Goal: Transaction & Acquisition: Purchase product/service

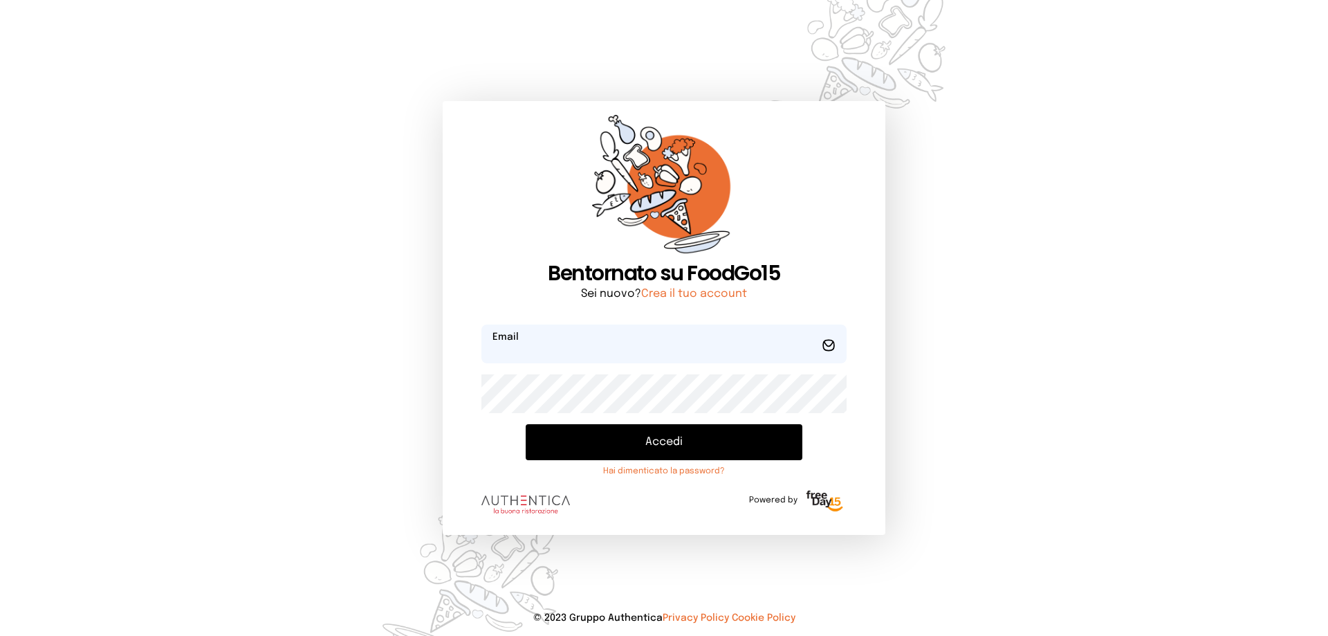
type input "**********"
click at [690, 450] on button "Accedi" at bounding box center [664, 442] width 277 height 36
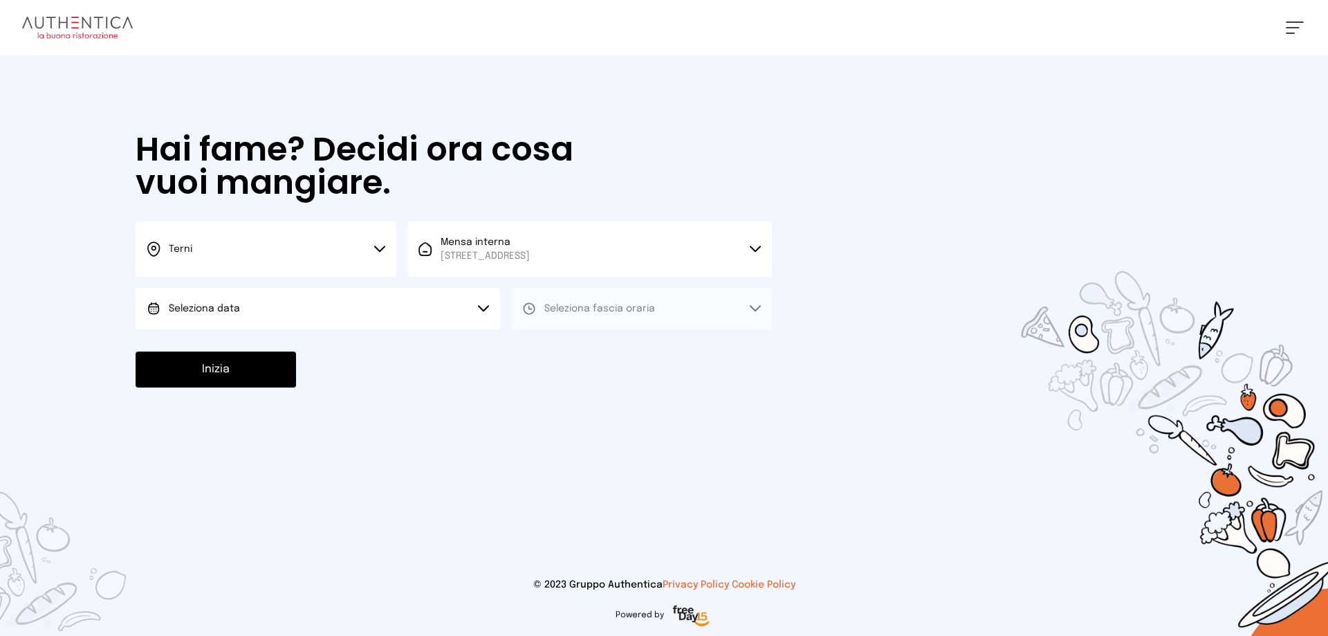
click at [178, 302] on span "Seleziona data" at bounding box center [204, 309] width 71 height 14
click at [208, 347] on span "[DATE], [DATE]" at bounding box center [203, 347] width 68 height 14
click at [596, 314] on span "Seleziona fascia oraria" at bounding box center [599, 309] width 111 height 14
click at [580, 352] on li "Pranzo" at bounding box center [641, 347] width 261 height 36
click at [250, 367] on button "Inizia" at bounding box center [216, 369] width 160 height 36
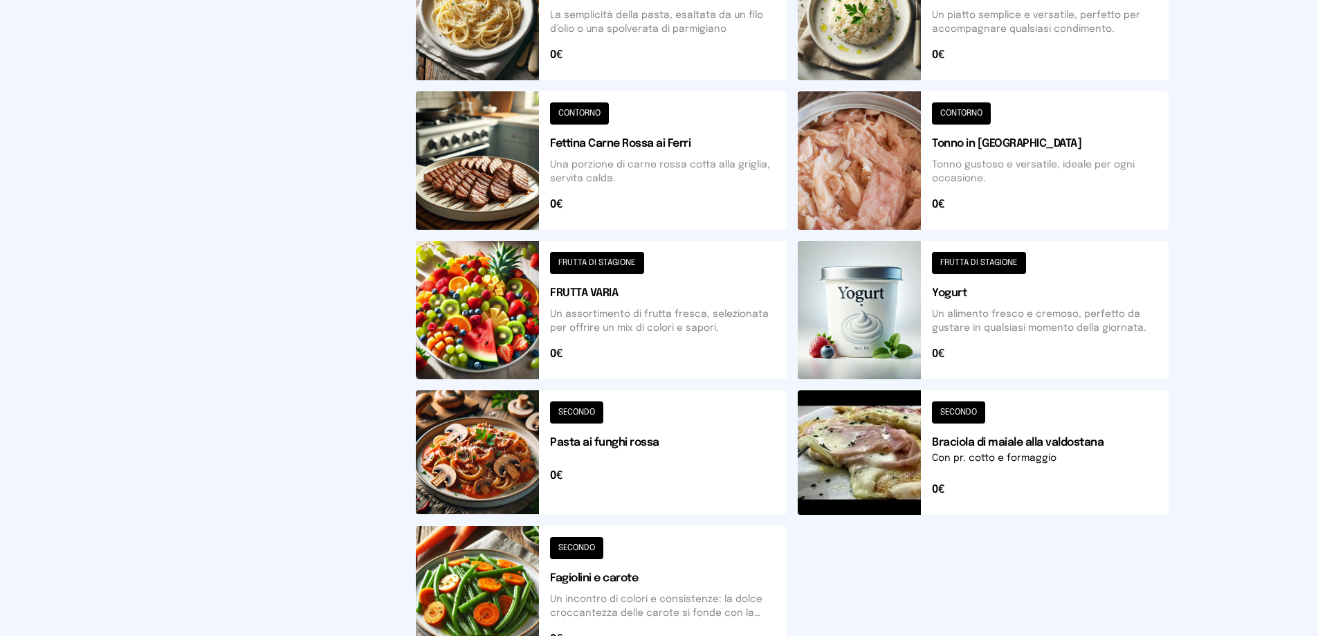
scroll to position [415, 0]
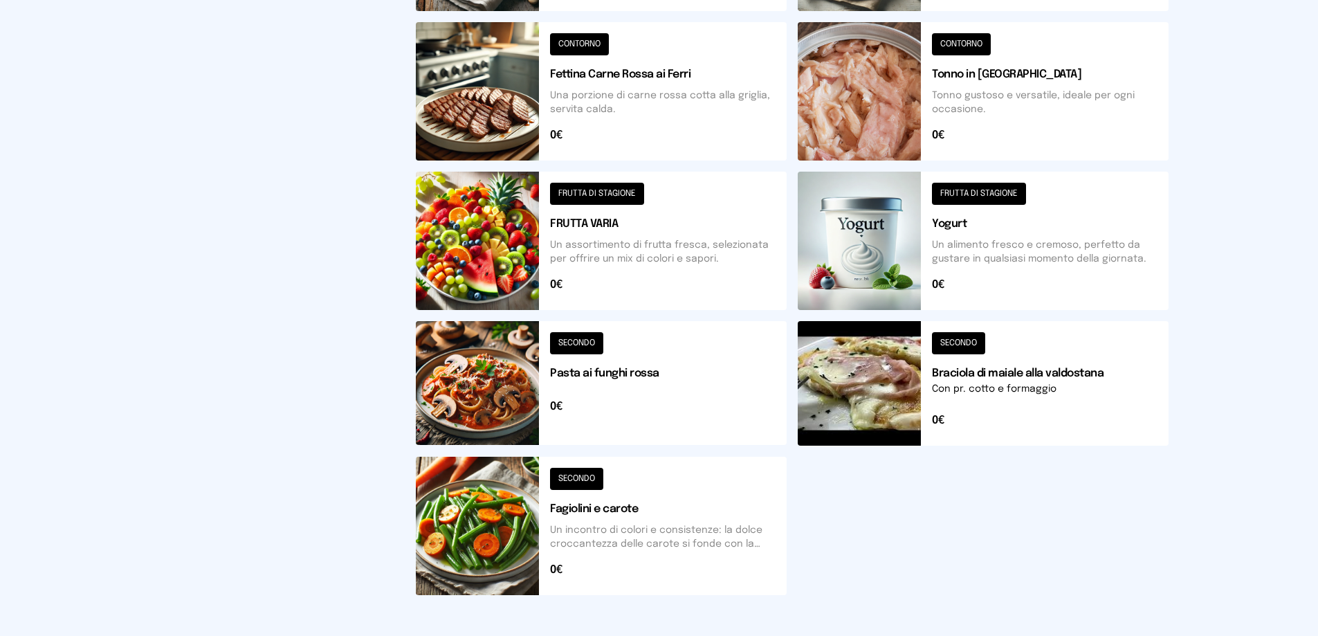
click at [506, 526] on button at bounding box center [601, 526] width 371 height 138
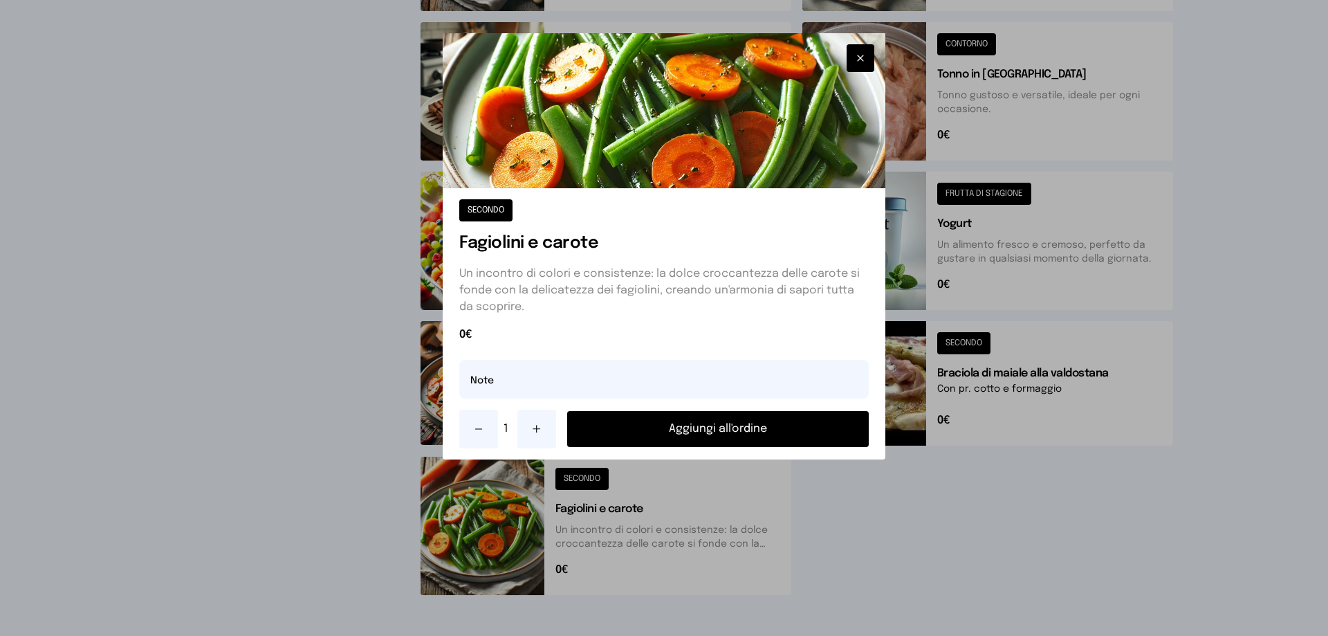
click at [696, 425] on button "Aggiungi all'ordine" at bounding box center [718, 429] width 302 height 36
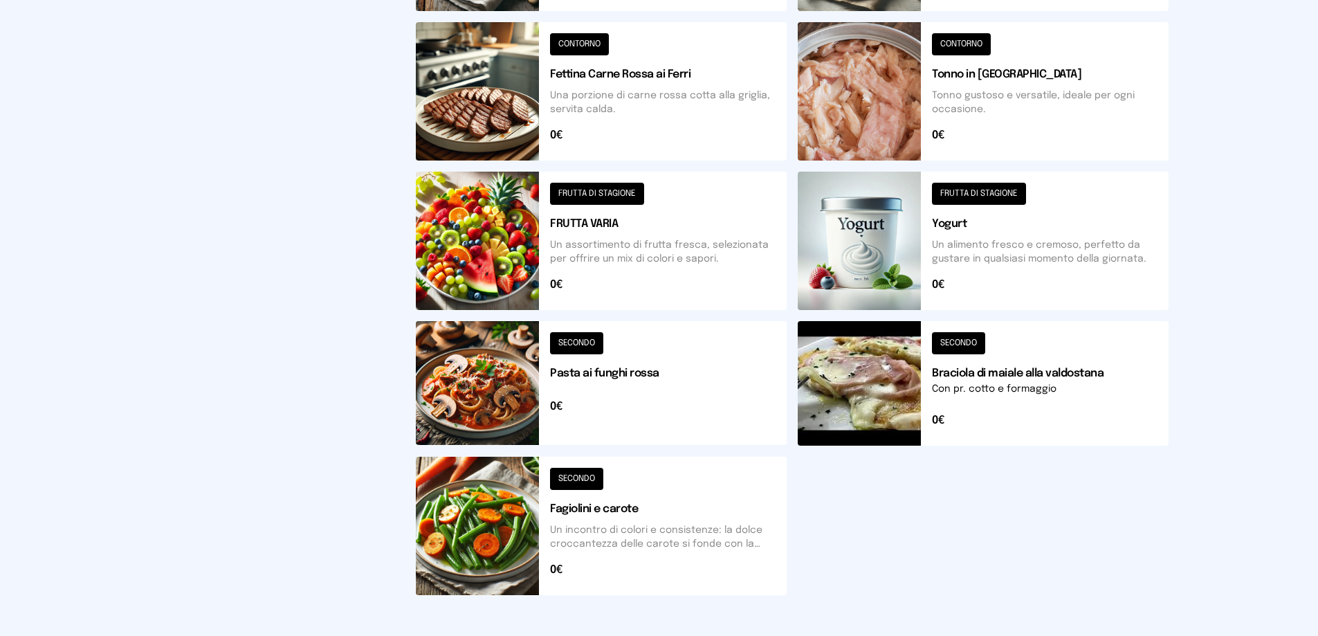
click at [521, 268] on button at bounding box center [601, 241] width 371 height 138
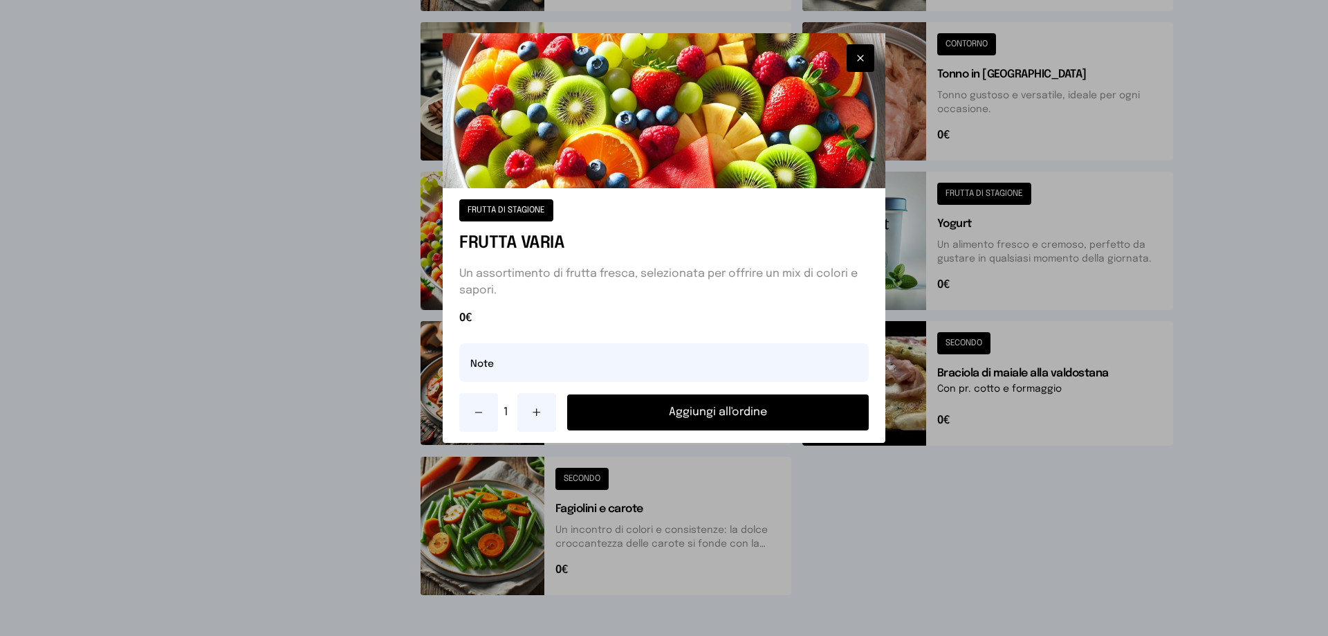
click at [533, 412] on icon at bounding box center [536, 412] width 7 height 0
click at [516, 364] on input "text" at bounding box center [664, 362] width 410 height 39
type input "**********"
click at [713, 416] on button "Aggiungi all'ordine" at bounding box center [718, 412] width 302 height 36
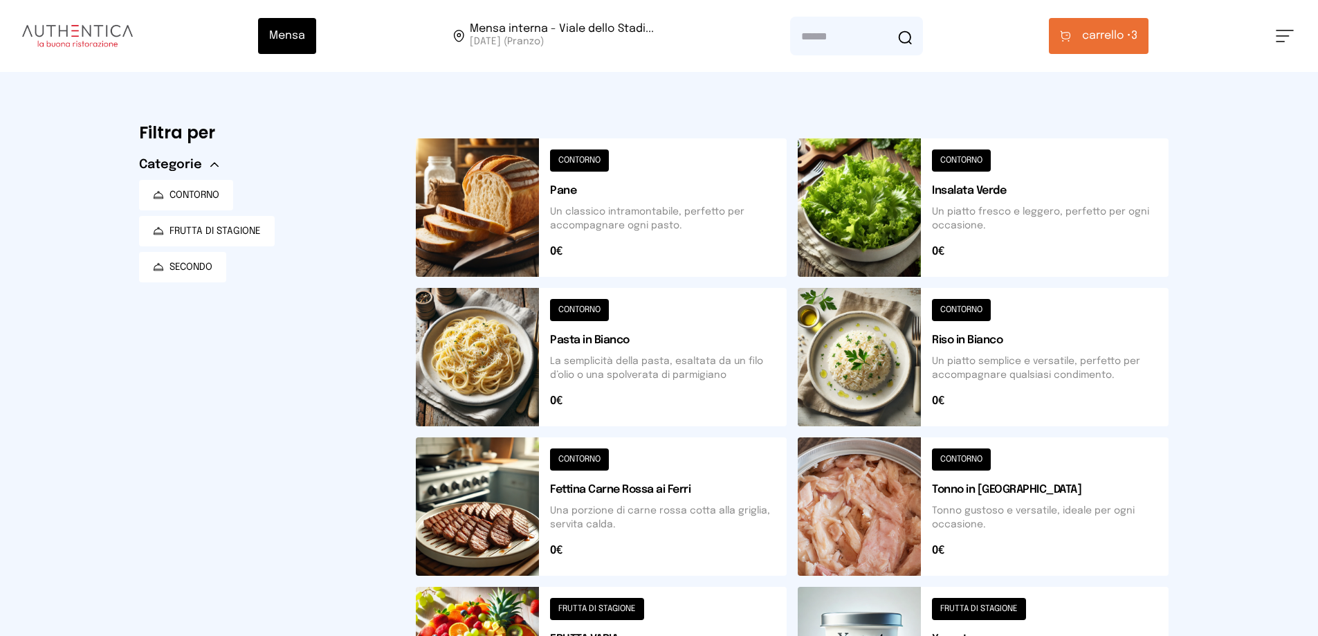
scroll to position [69, 0]
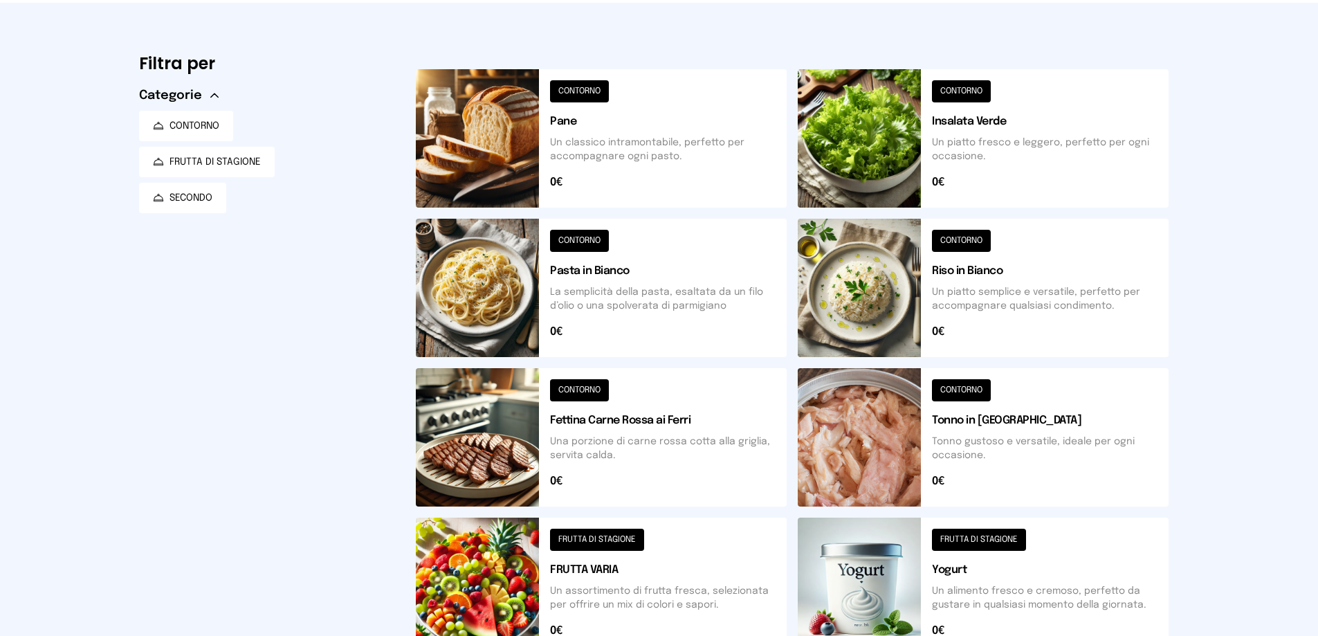
click at [839, 298] on button at bounding box center [983, 288] width 371 height 138
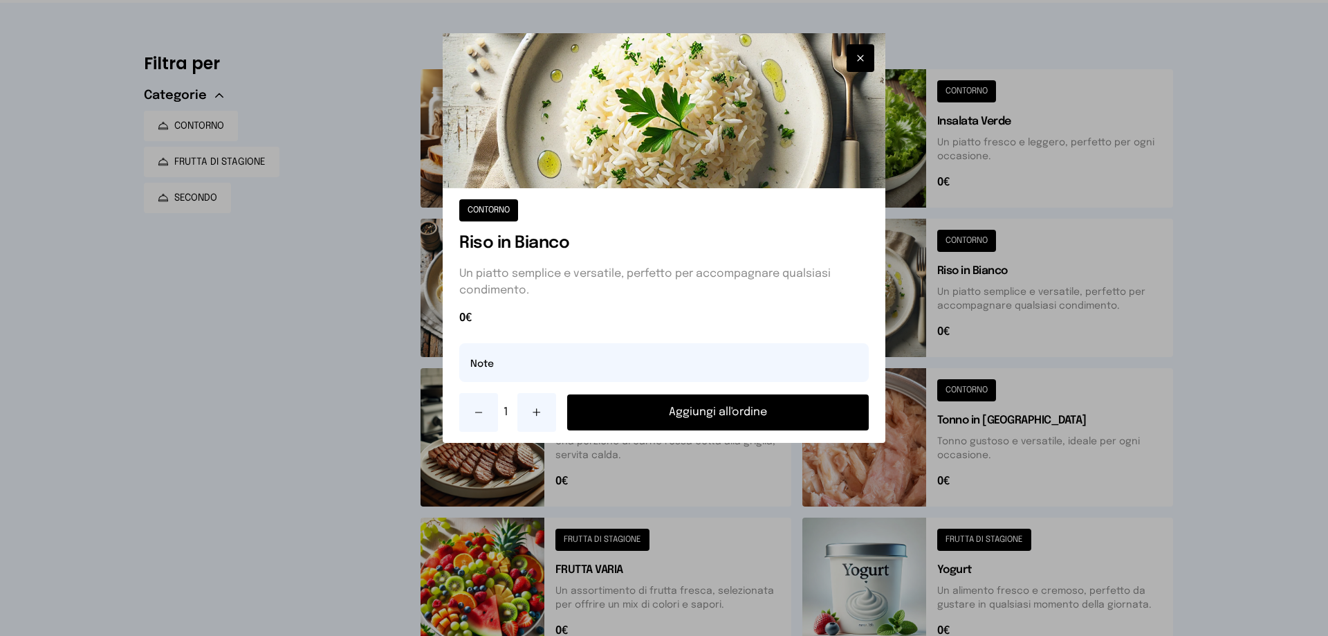
click at [695, 412] on button "Aggiungi all'ordine" at bounding box center [718, 412] width 302 height 36
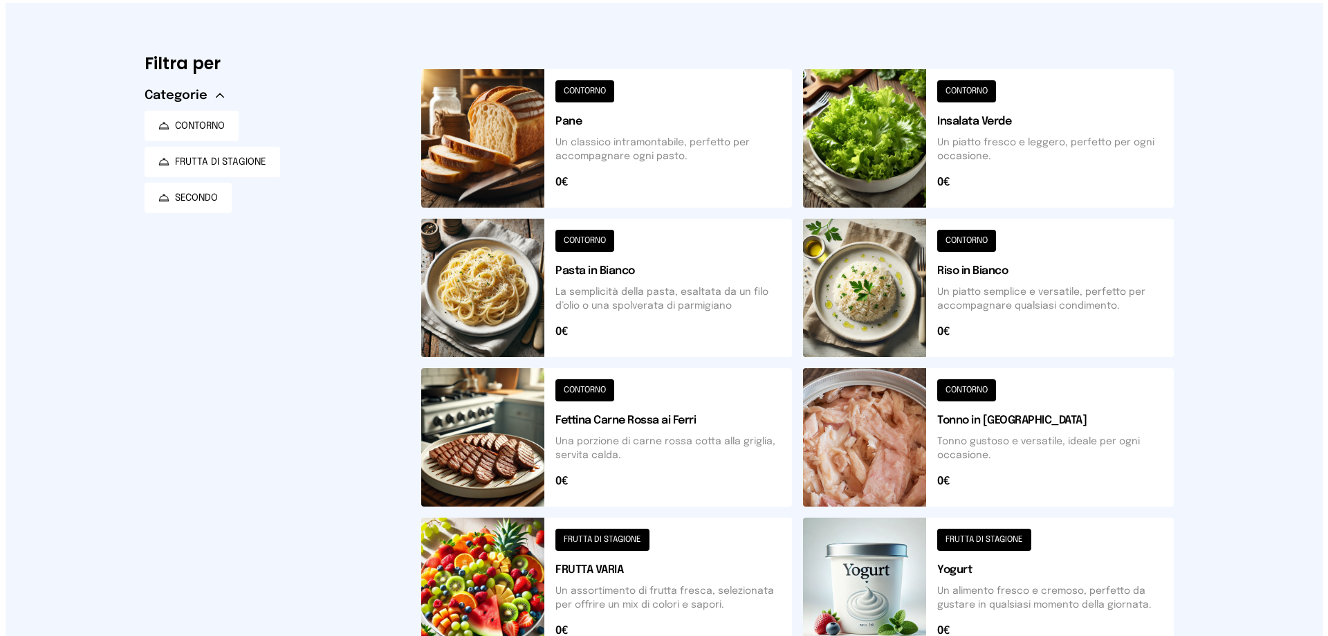
scroll to position [0, 0]
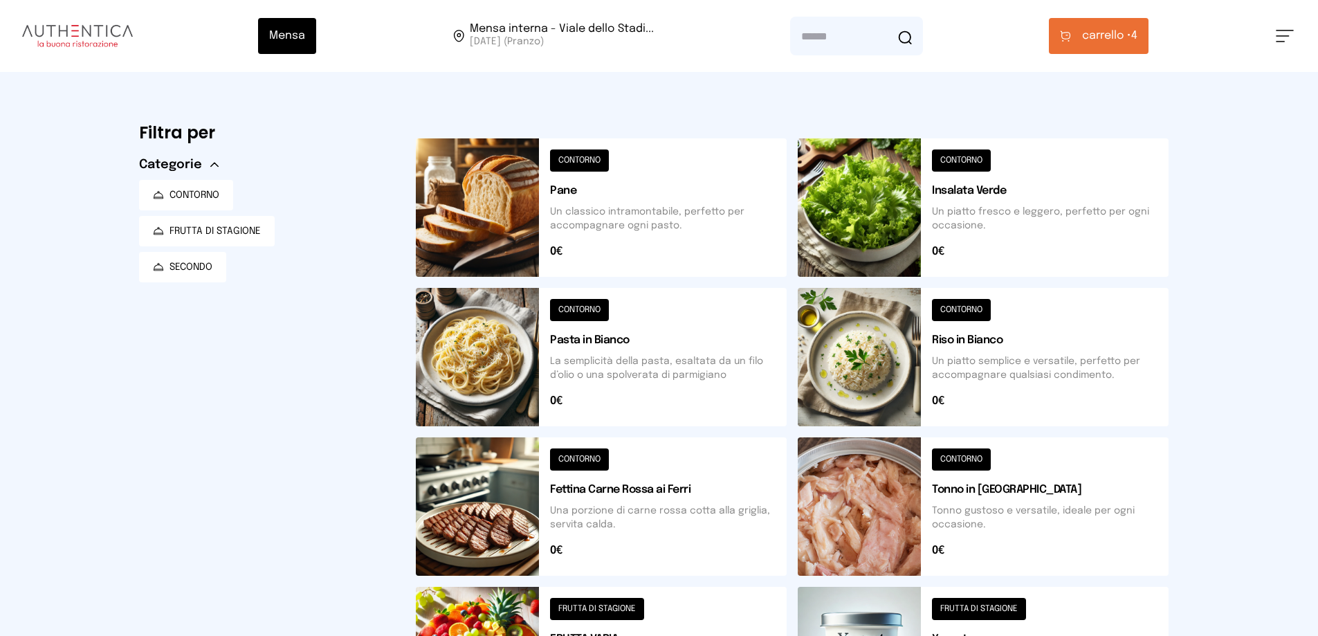
click at [1103, 30] on span "carrello •" at bounding box center [1106, 36] width 49 height 17
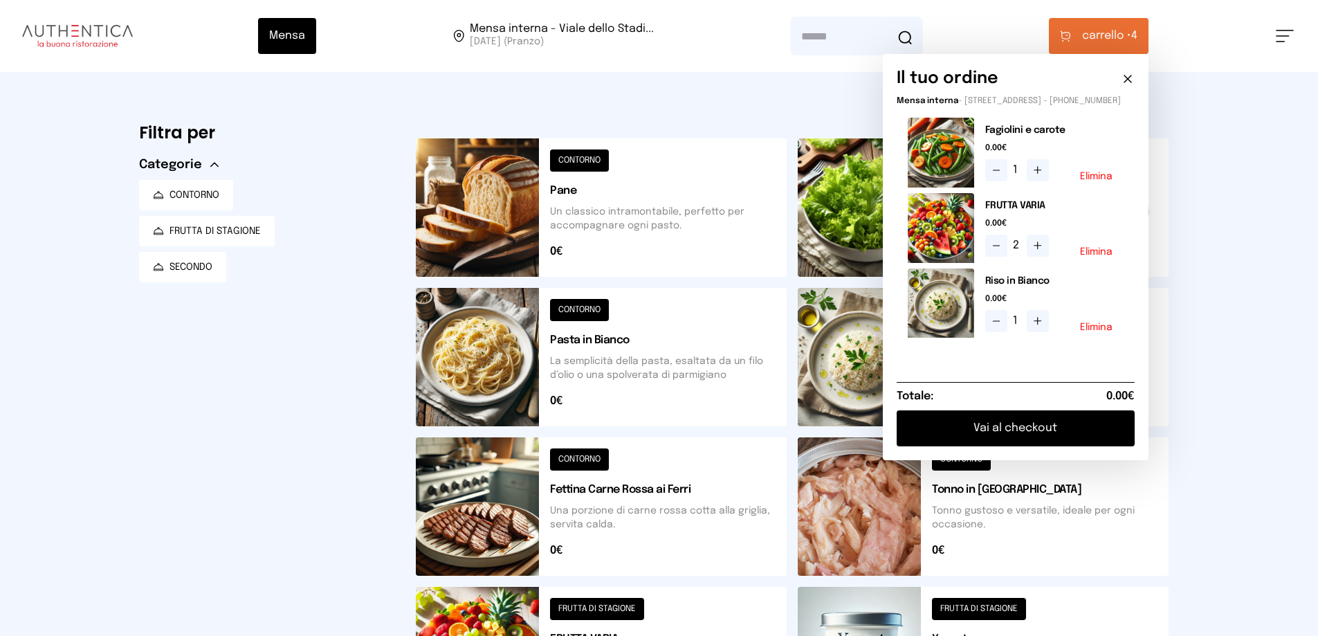
click at [1125, 544] on button at bounding box center [983, 506] width 371 height 138
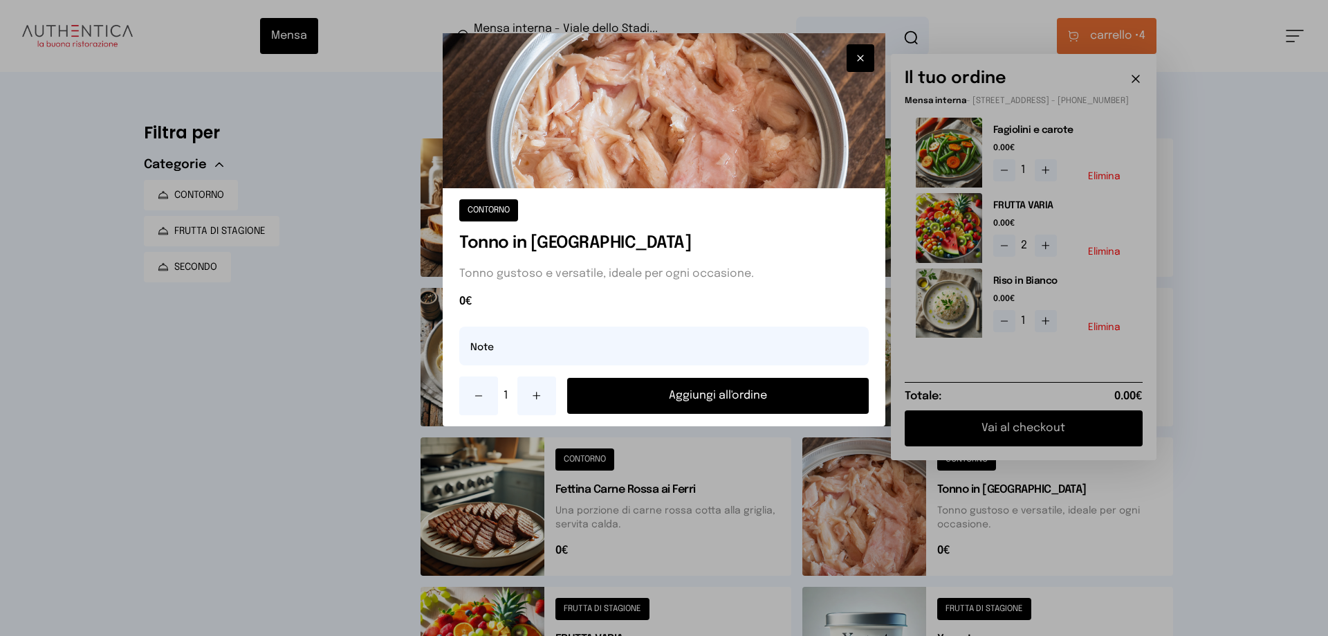
click at [892, 533] on div at bounding box center [664, 318] width 1328 height 636
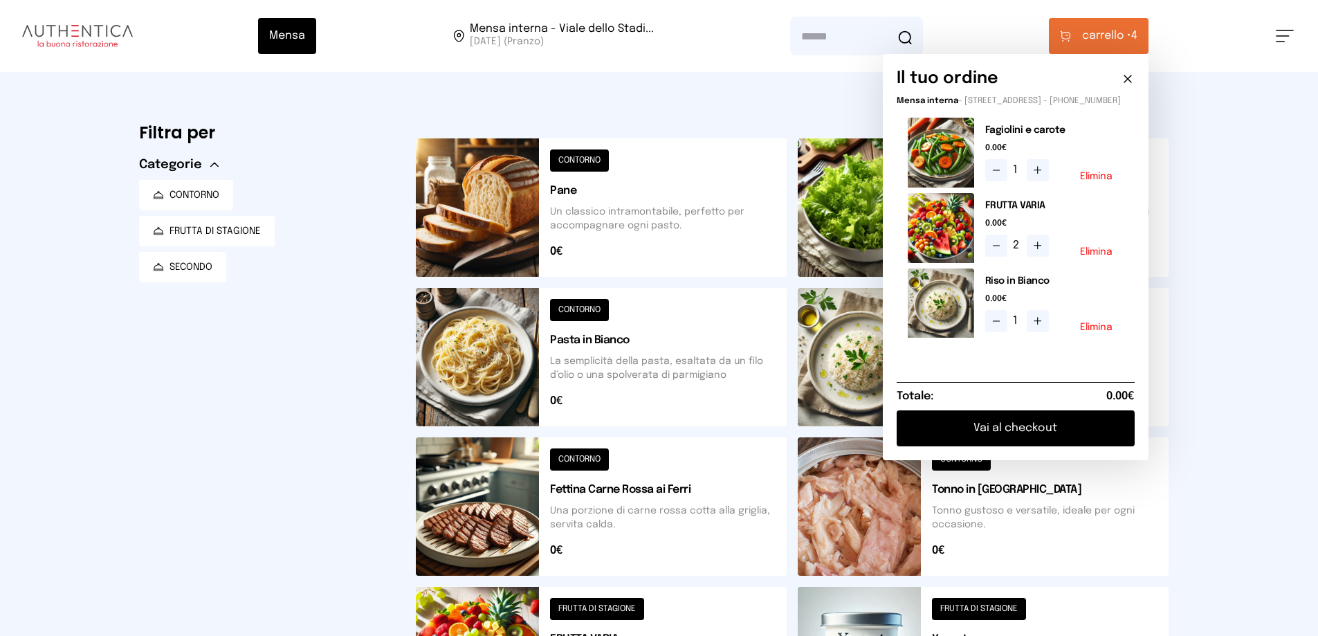
click at [972, 502] on button at bounding box center [983, 506] width 371 height 138
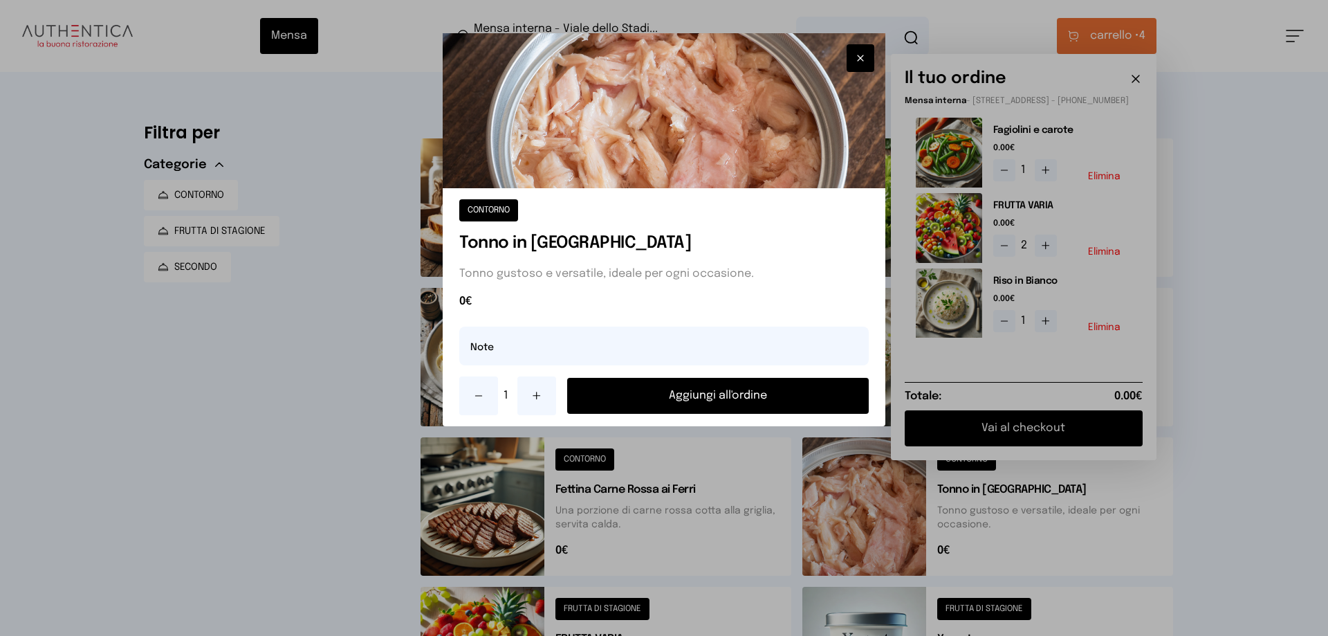
click at [699, 386] on button "Aggiungi all'ordine" at bounding box center [718, 396] width 302 height 36
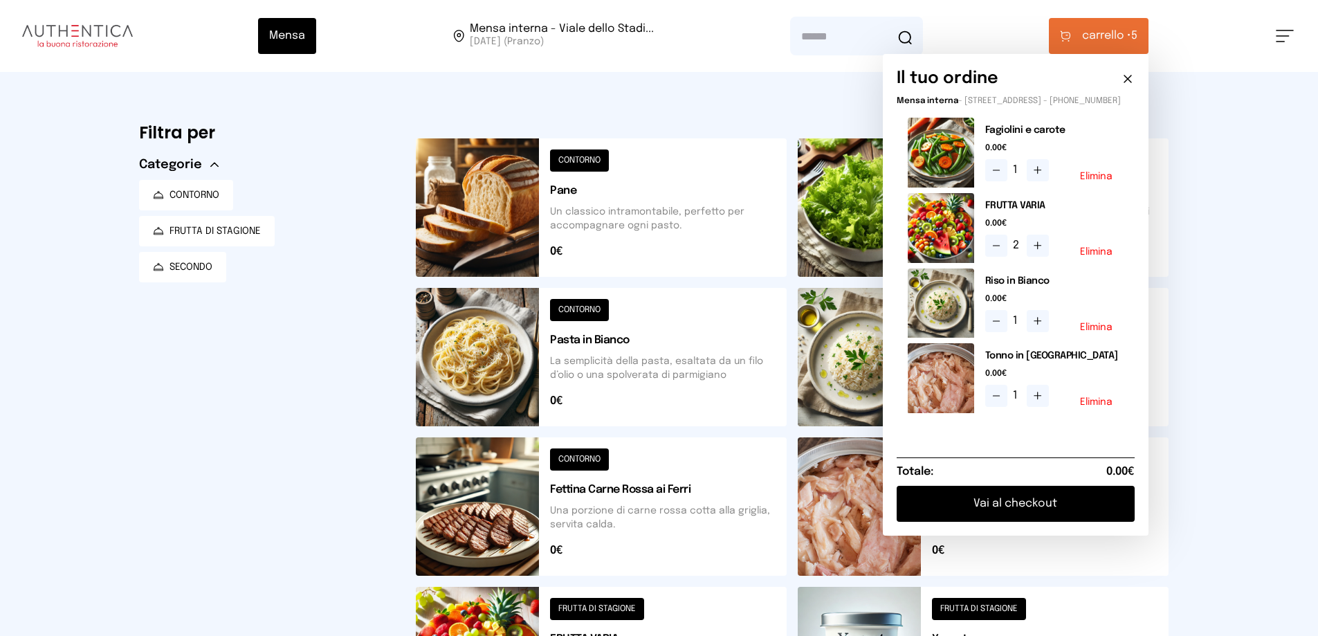
click at [1043, 510] on button "Vai al checkout" at bounding box center [1016, 504] width 238 height 36
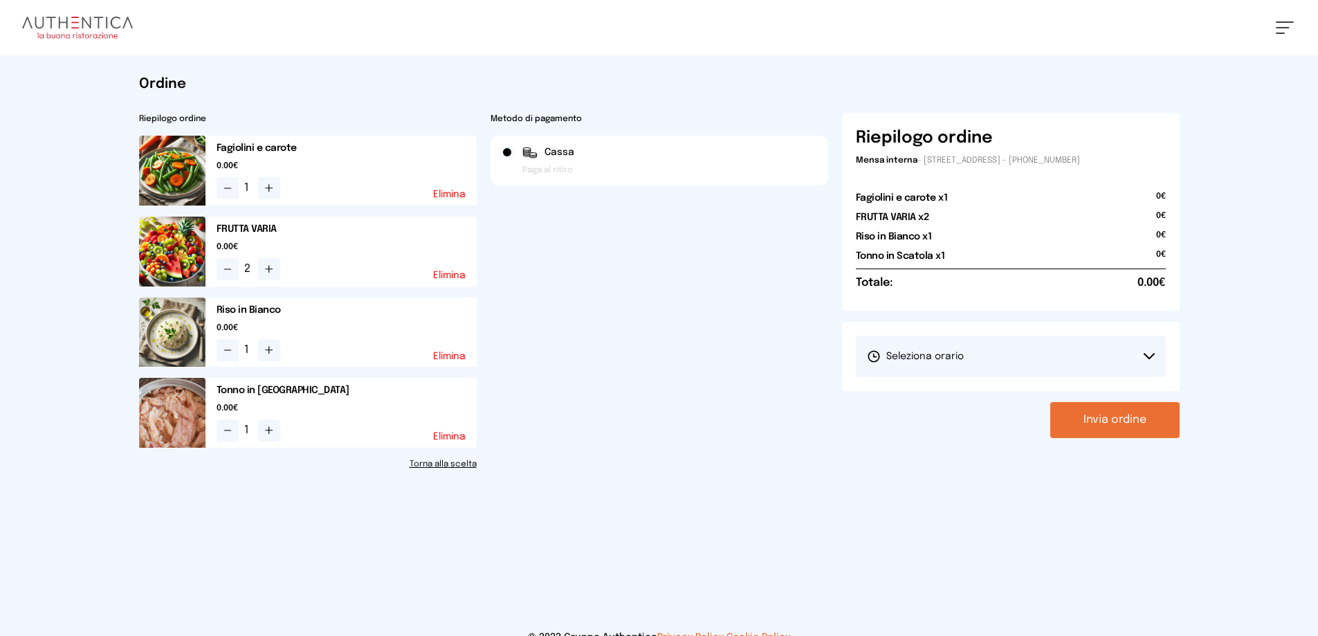
click at [942, 361] on span "Seleziona orario" at bounding box center [915, 356] width 97 height 14
click at [935, 389] on span "1° Turno (13:00 - 15:00)" at bounding box center [919, 395] width 104 height 14
click at [1107, 424] on button "Invia ordine" at bounding box center [1114, 420] width 129 height 36
